Goal: Task Accomplishment & Management: Manage account settings

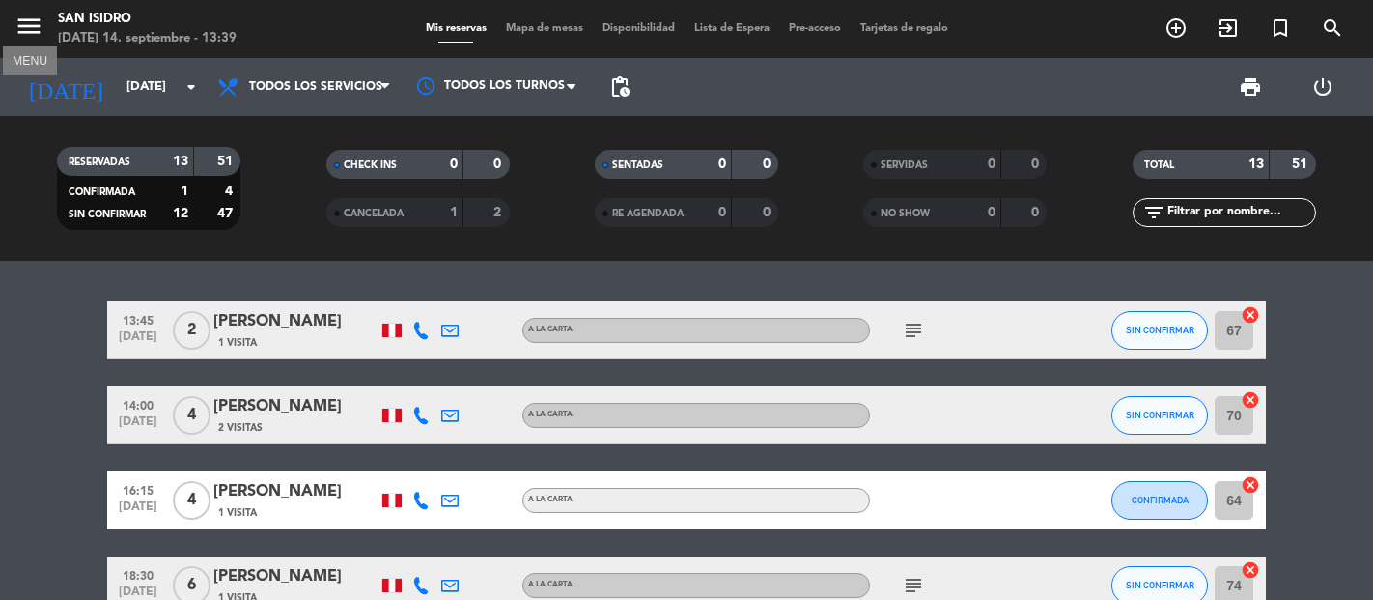
click at [34, 26] on icon "menu" at bounding box center [28, 26] width 29 height 29
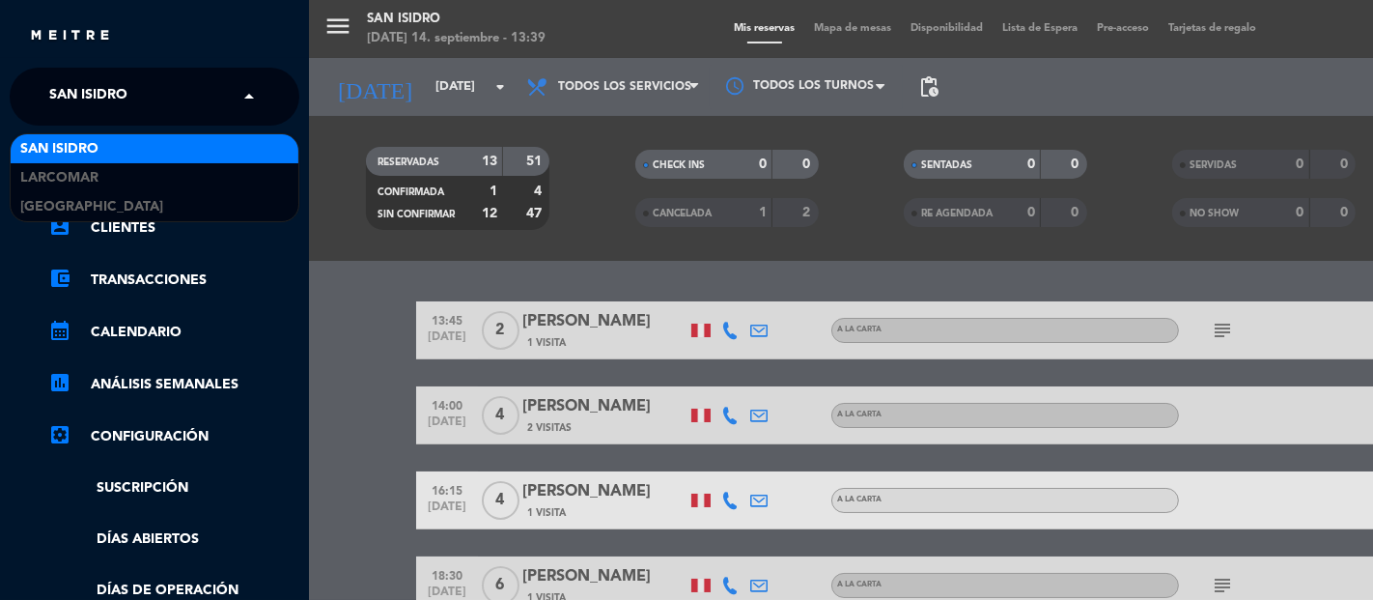
click at [159, 94] on div "× [GEOGRAPHIC_DATA][PERSON_NAME]" at bounding box center [138, 96] width 199 height 41
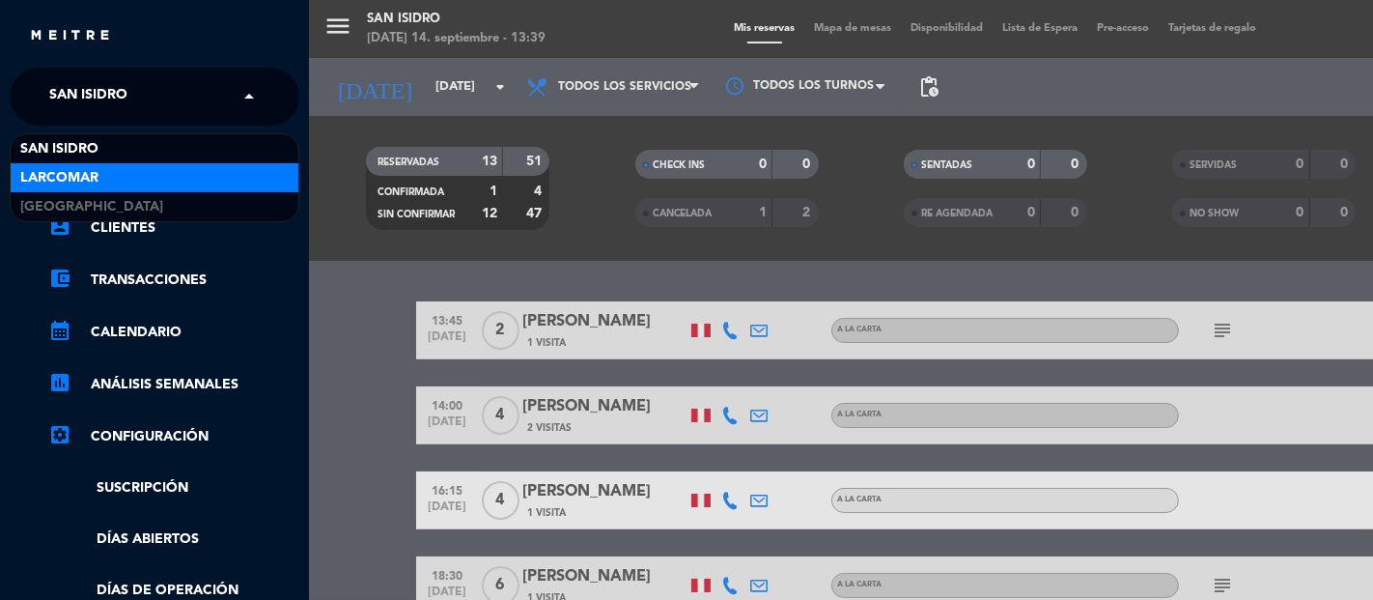
click at [99, 171] on div "Larcomar" at bounding box center [155, 177] width 288 height 29
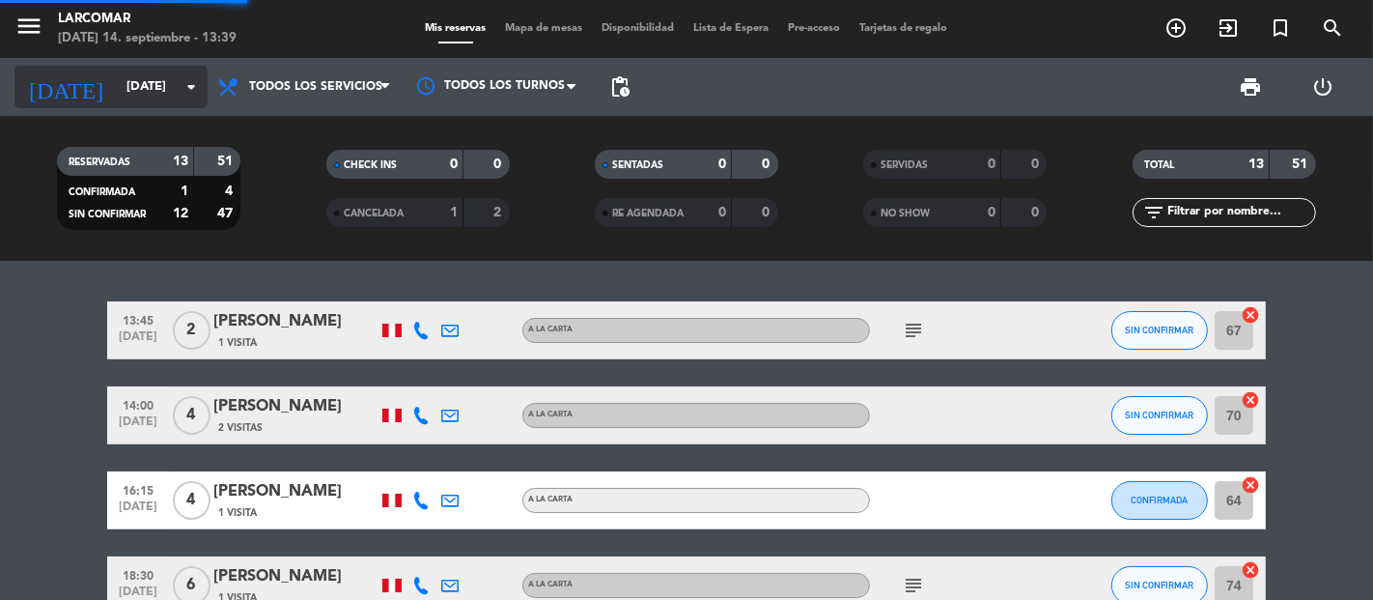
click at [185, 93] on icon "arrow_drop_down" at bounding box center [191, 86] width 23 height 23
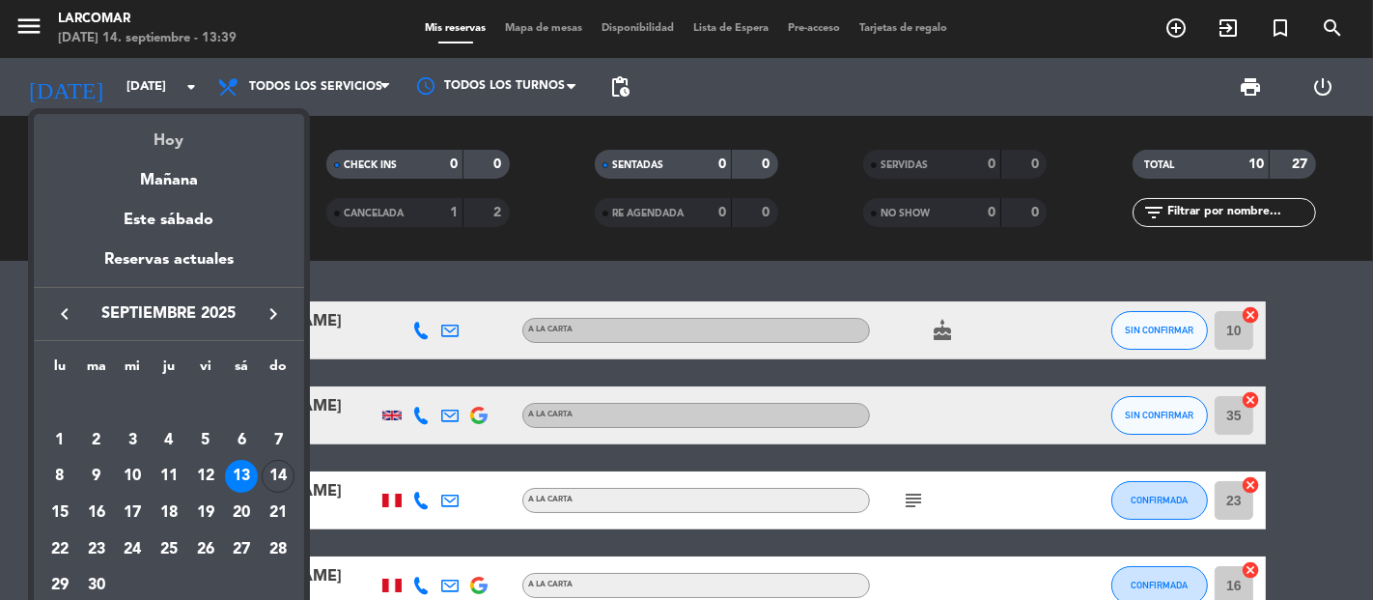
click at [193, 123] on div "Hoy" at bounding box center [169, 134] width 270 height 40
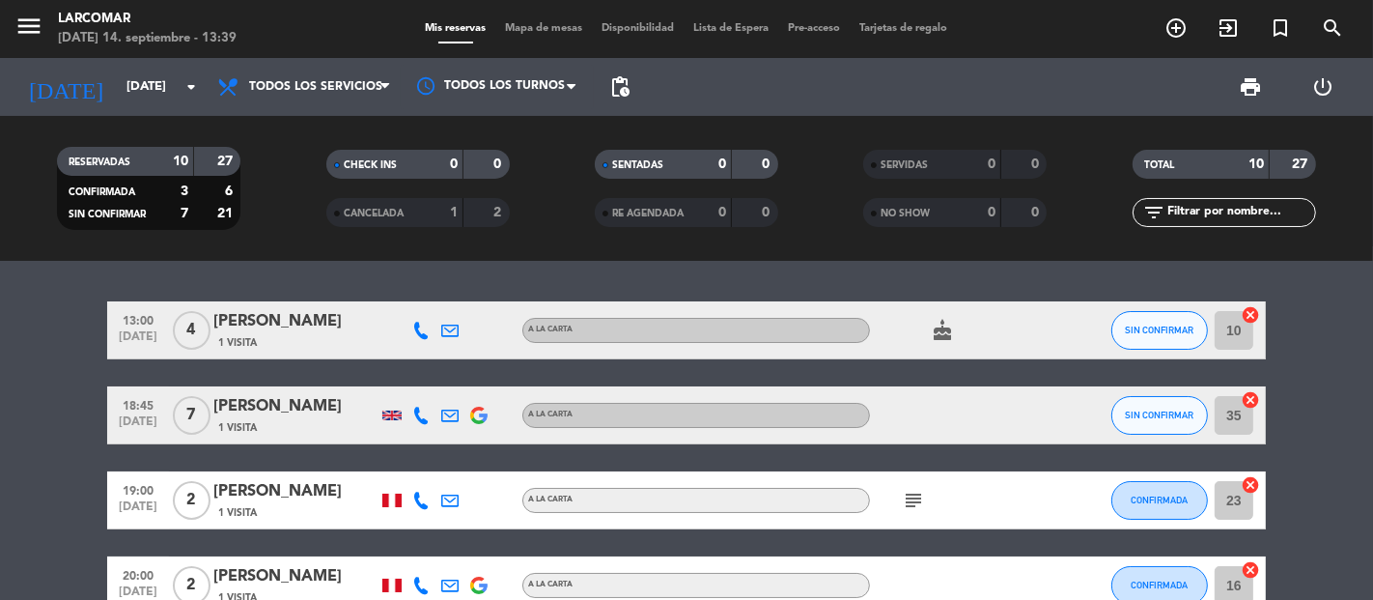
type input "[DATE]"
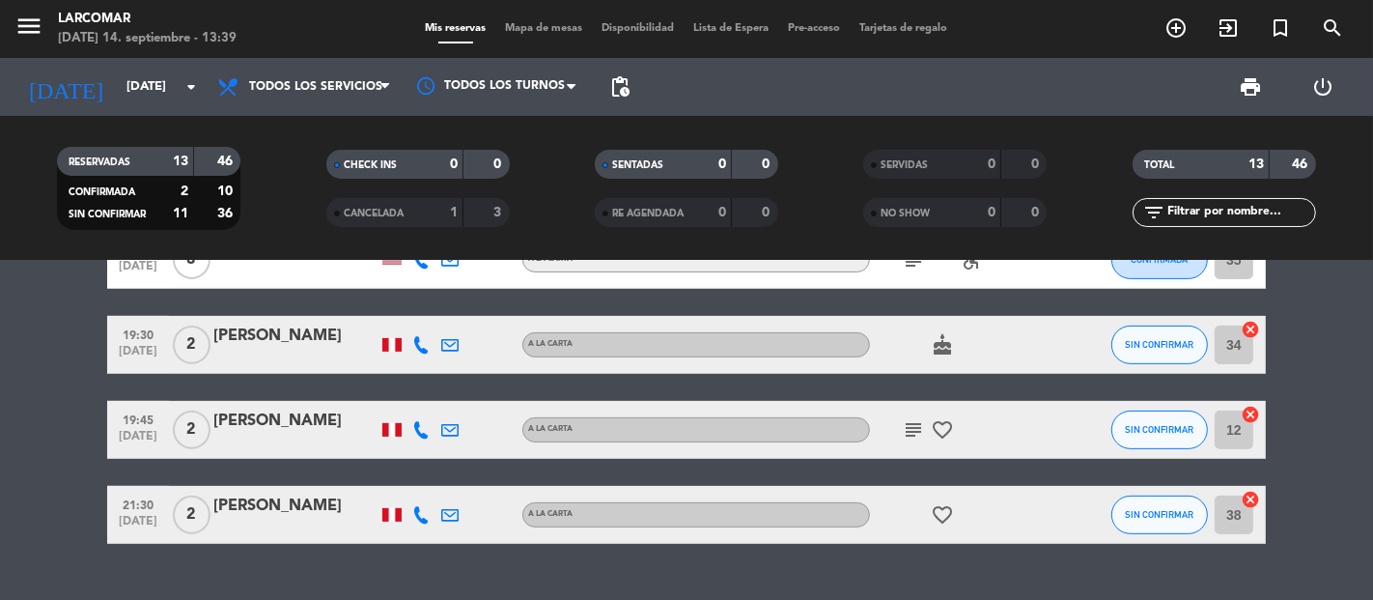
scroll to position [740, 0]
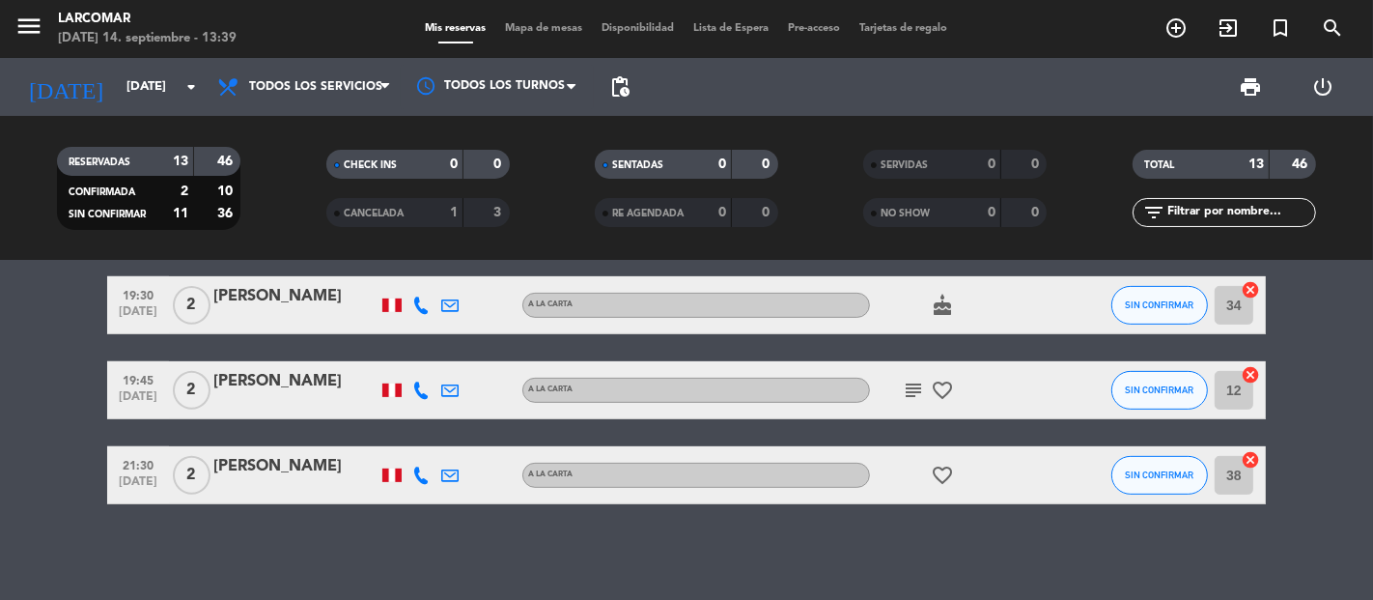
click at [423, 469] on icon at bounding box center [420, 475] width 17 height 17
click at [435, 441] on span "content_paste" at bounding box center [442, 442] width 14 height 14
click at [441, 469] on icon at bounding box center [449, 475] width 17 height 17
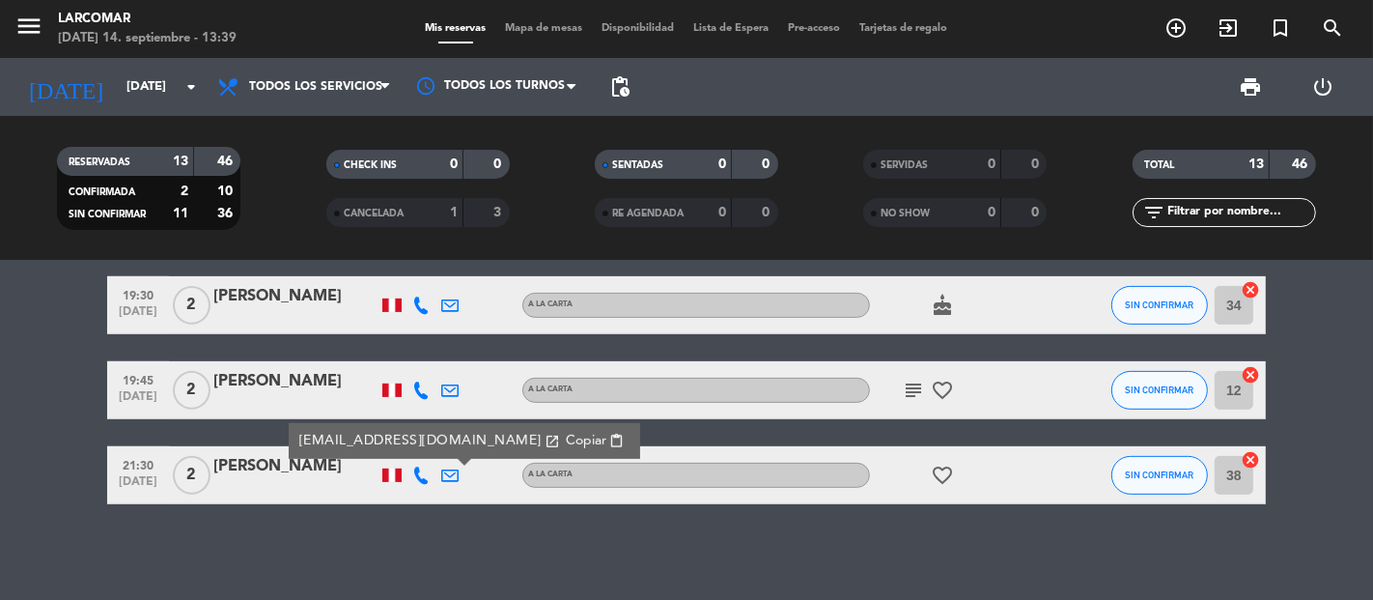
click at [566, 446] on span "Copiar" at bounding box center [586, 441] width 41 height 20
